Goal: Transaction & Acquisition: Purchase product/service

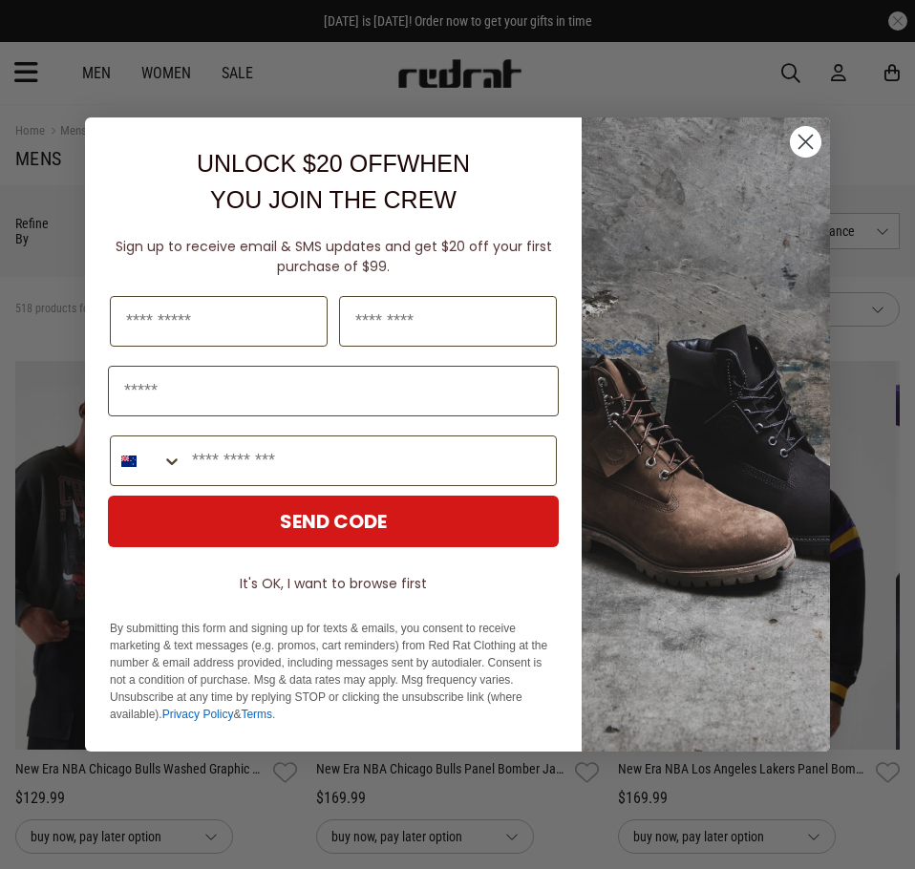
click at [26, 66] on div "Close dialog UNLOCK $20 OFF WHEN YOU JOIN THE CREW Sign up to receive email & S…" at bounding box center [457, 434] width 915 height 869
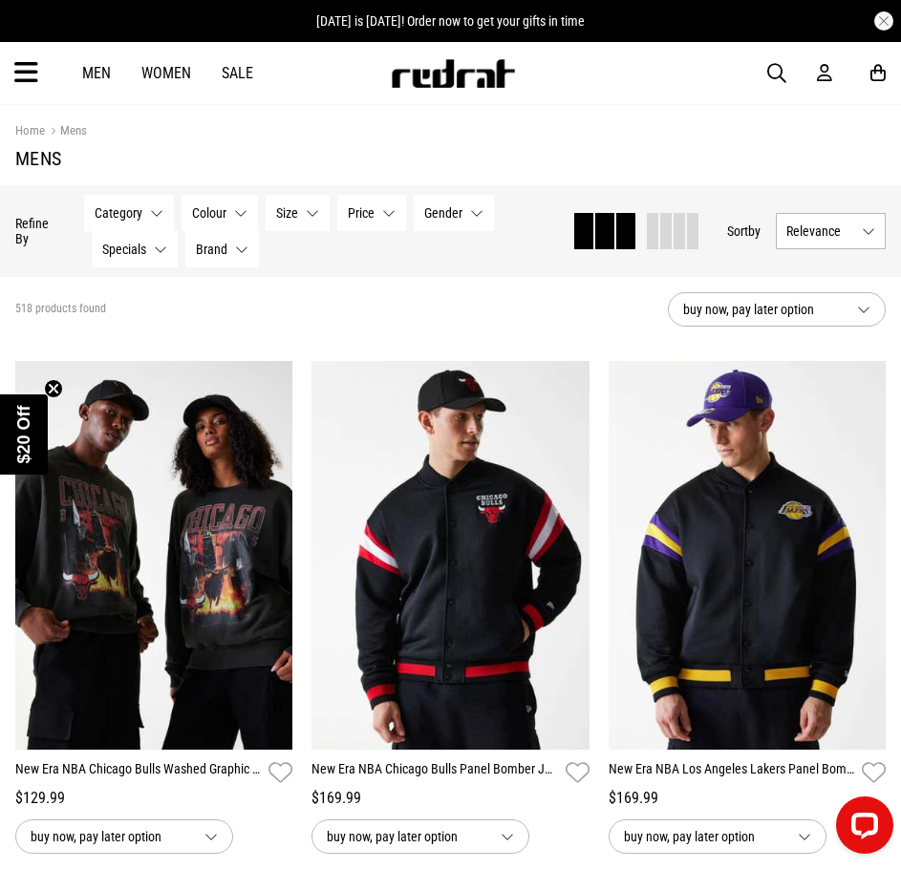
click at [31, 73] on icon at bounding box center [26, 73] width 24 height 32
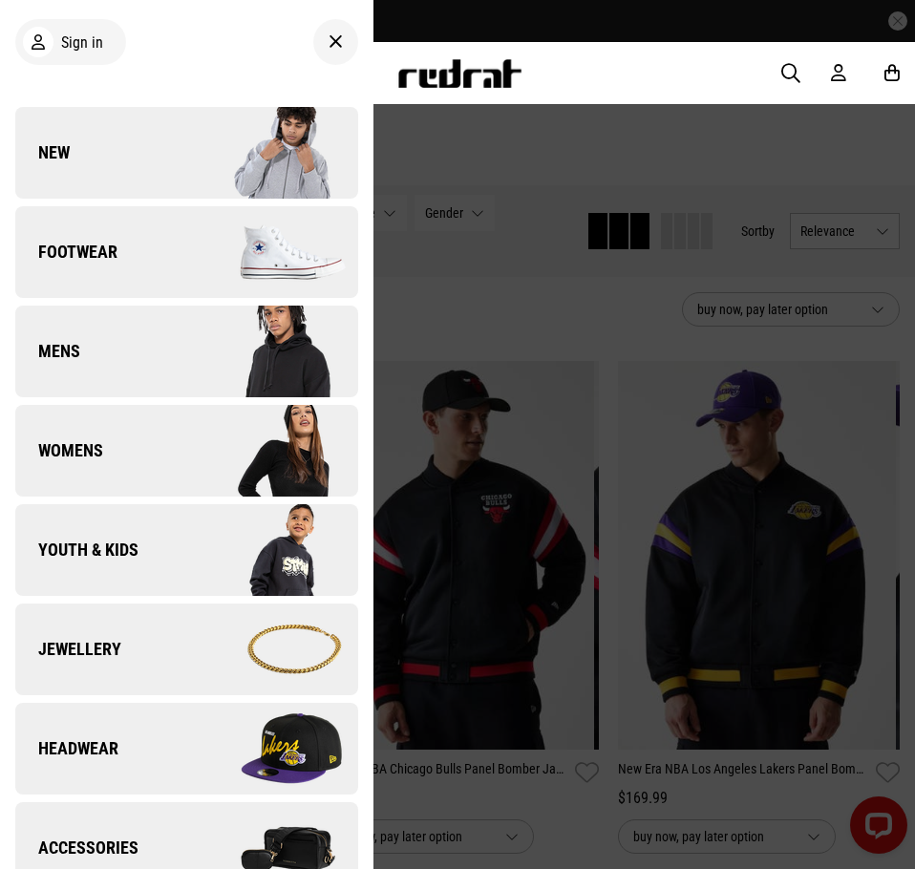
scroll to position [287, 0]
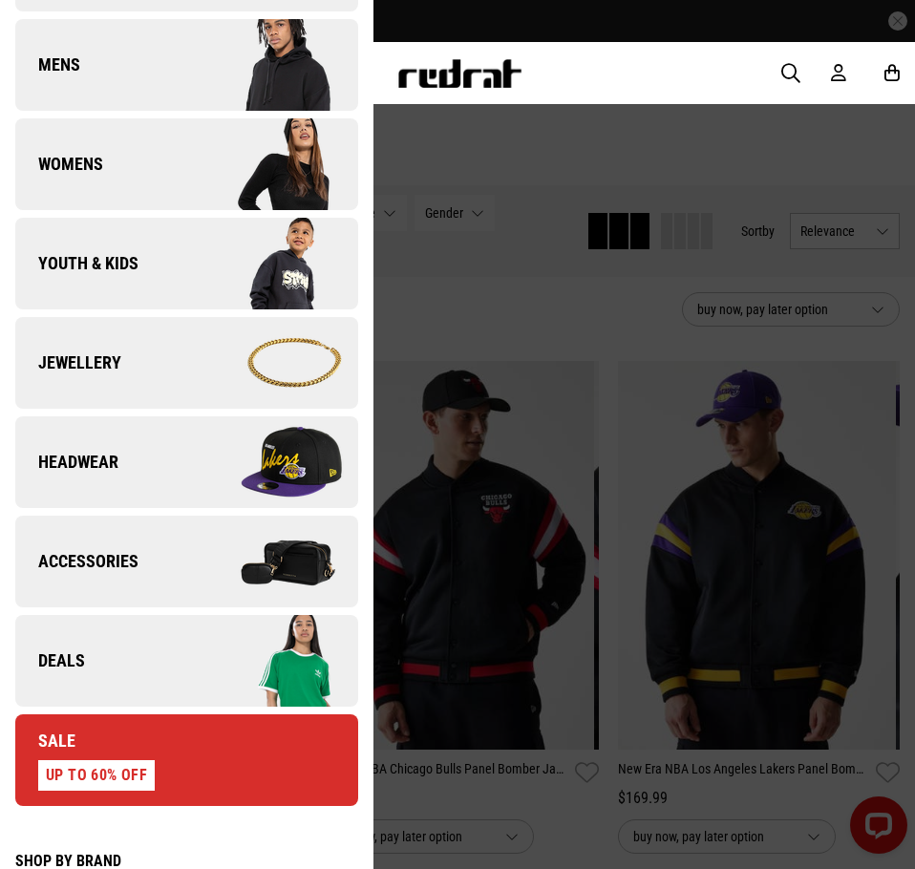
click at [142, 565] on link "Accessories" at bounding box center [186, 562] width 343 height 92
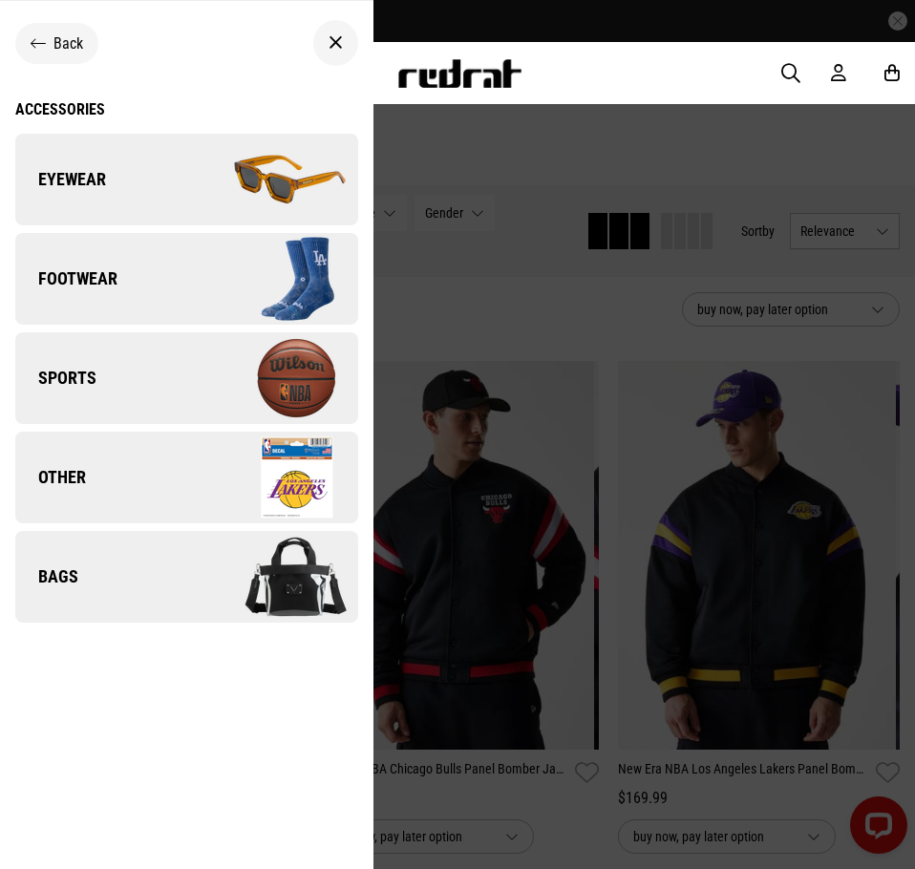
click at [27, 32] on div "Back" at bounding box center [56, 43] width 83 height 41
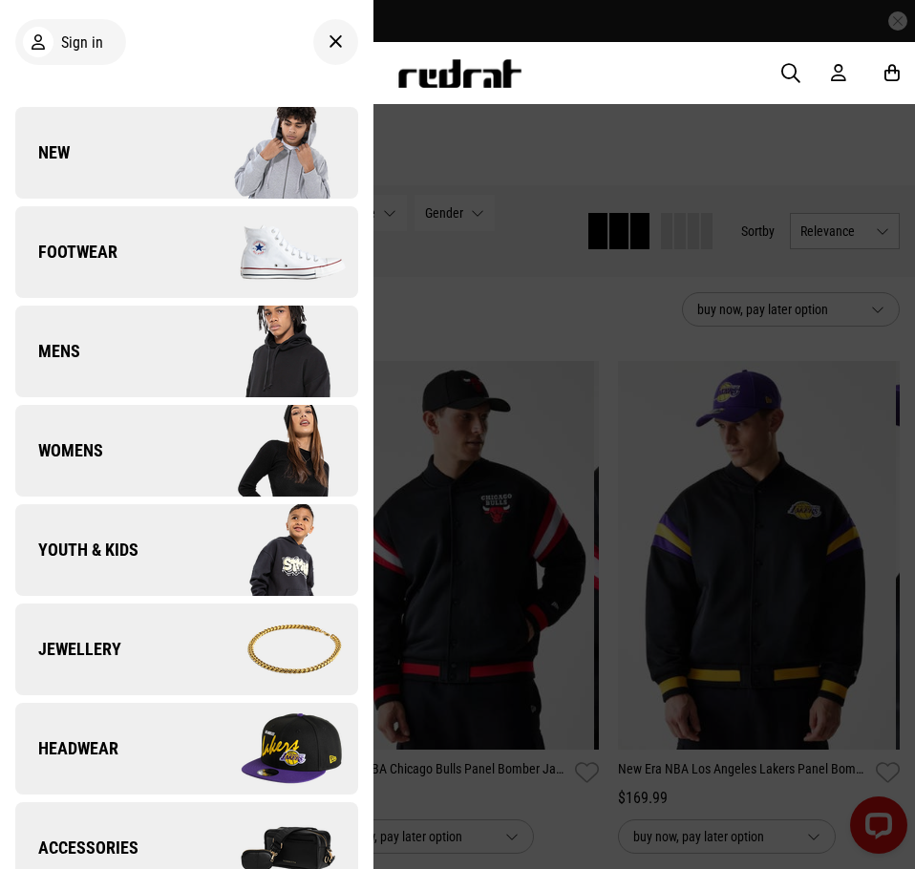
click at [85, 366] on link "Mens" at bounding box center [186, 352] width 343 height 92
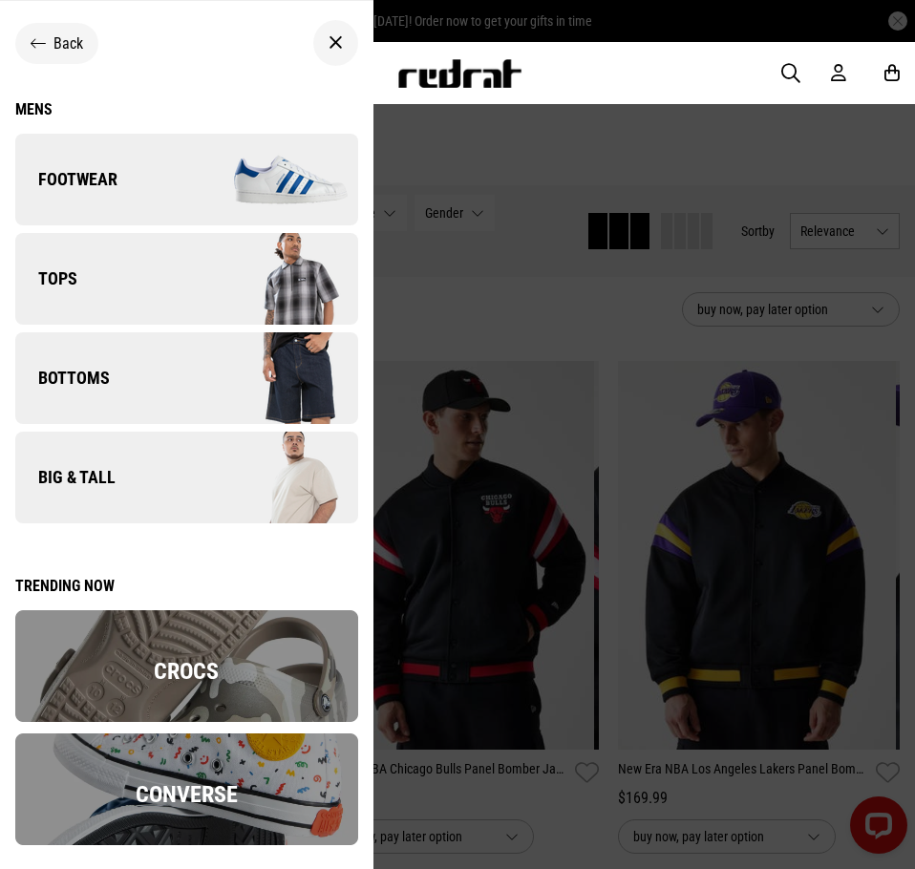
click at [612, 231] on div at bounding box center [457, 434] width 915 height 869
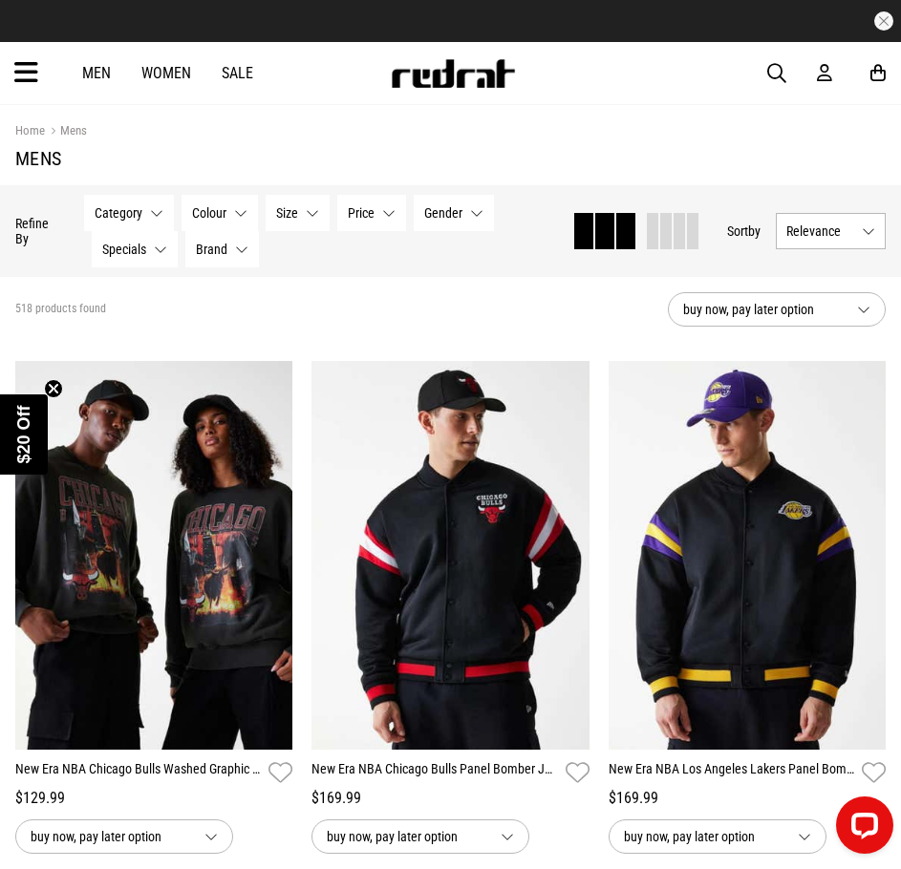
click at [788, 80] on div "Men Women Sale Sign in New Back Footwear Back Footwear Mens Back Mens Womens Ba…" at bounding box center [450, 73] width 901 height 62
click at [784, 76] on span "button" at bounding box center [776, 73] width 19 height 23
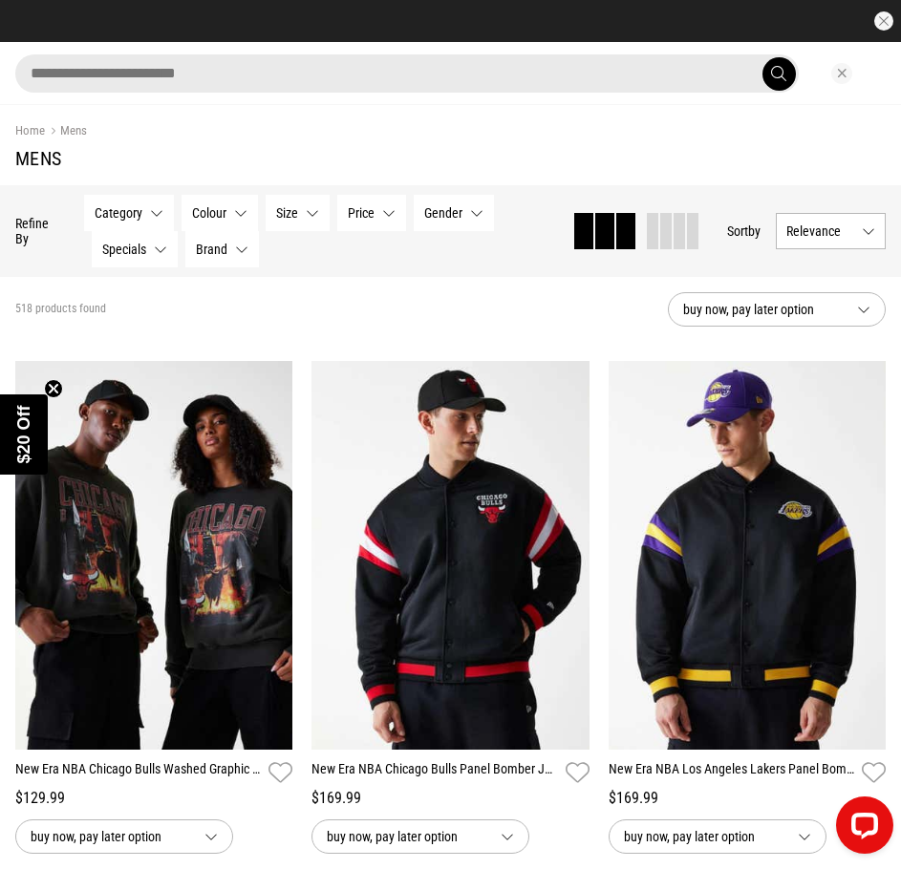
click at [365, 79] on input "search" at bounding box center [406, 73] width 783 height 38
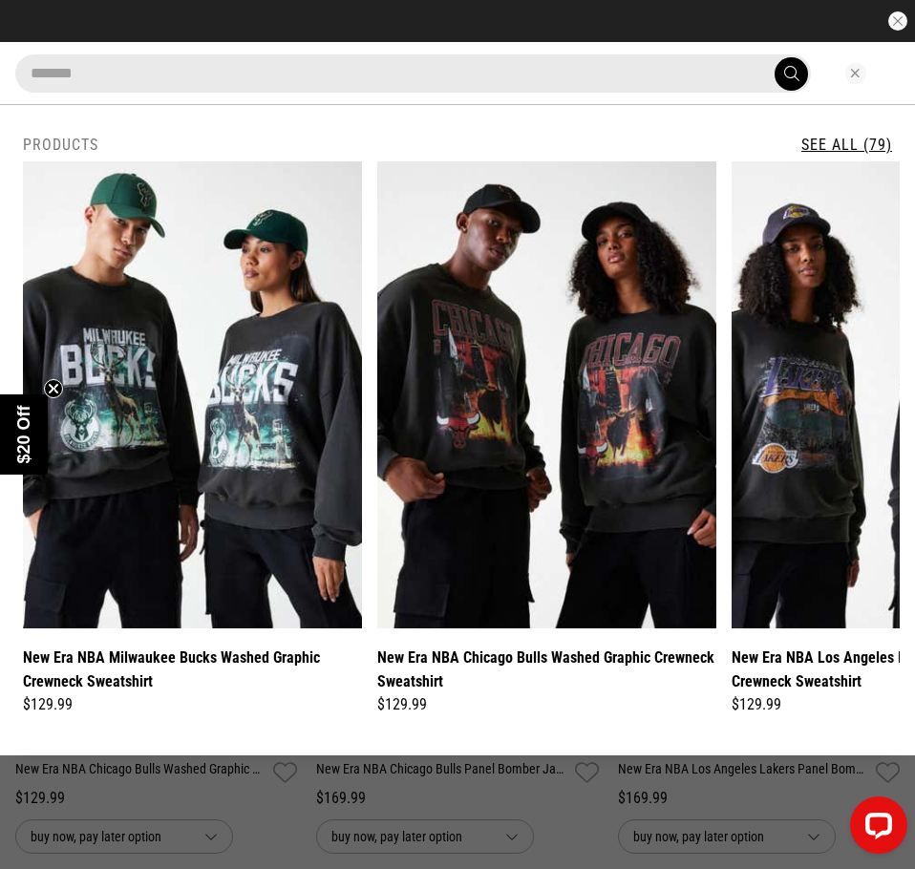
type input "*******"
click at [775, 57] on button "submit" at bounding box center [791, 73] width 33 height 33
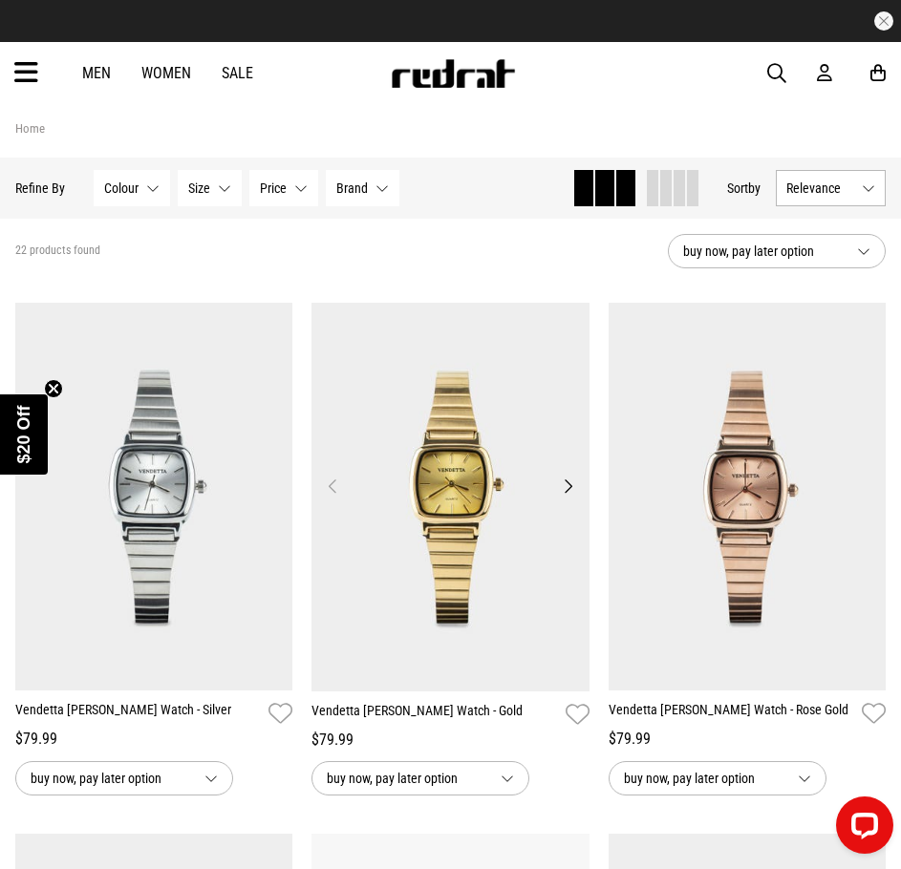
click at [573, 491] on button "Next" at bounding box center [568, 486] width 24 height 23
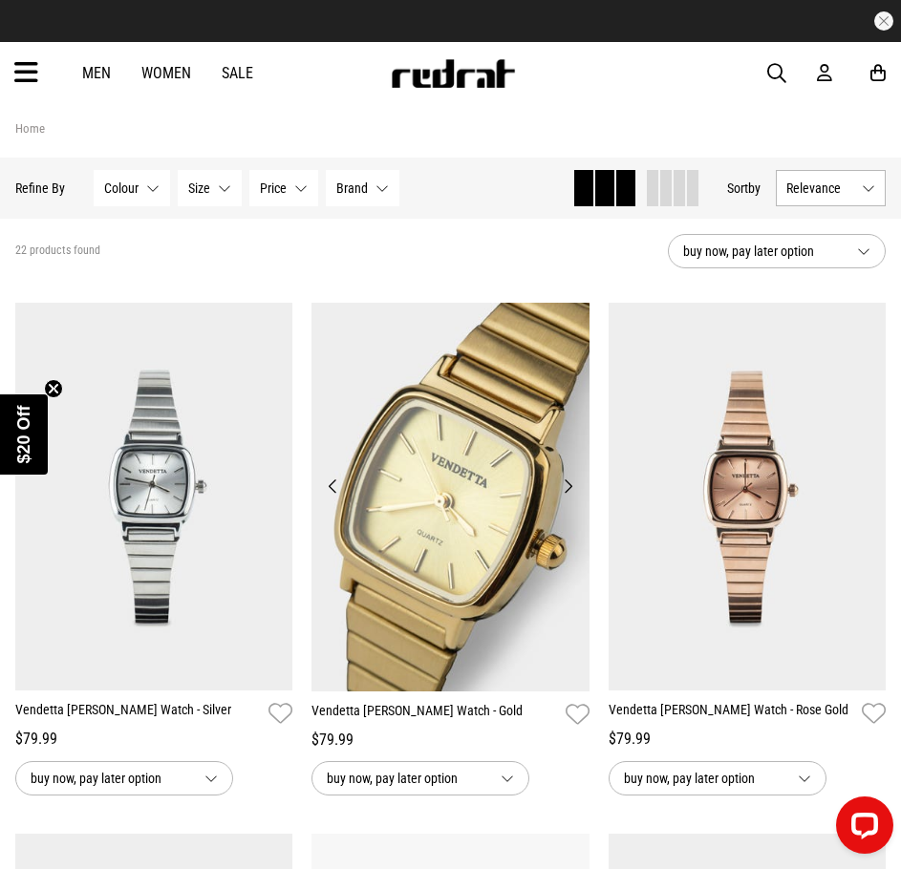
click at [573, 487] on button "Next" at bounding box center [568, 486] width 24 height 23
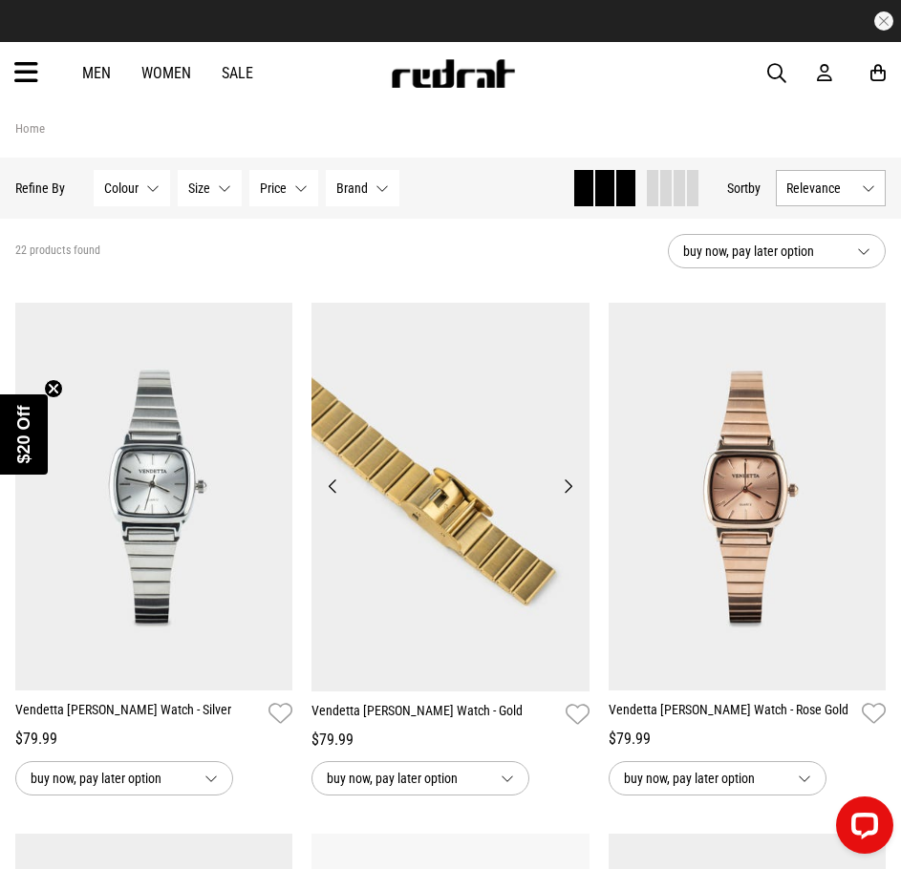
click at [572, 483] on button "Next" at bounding box center [568, 486] width 24 height 23
